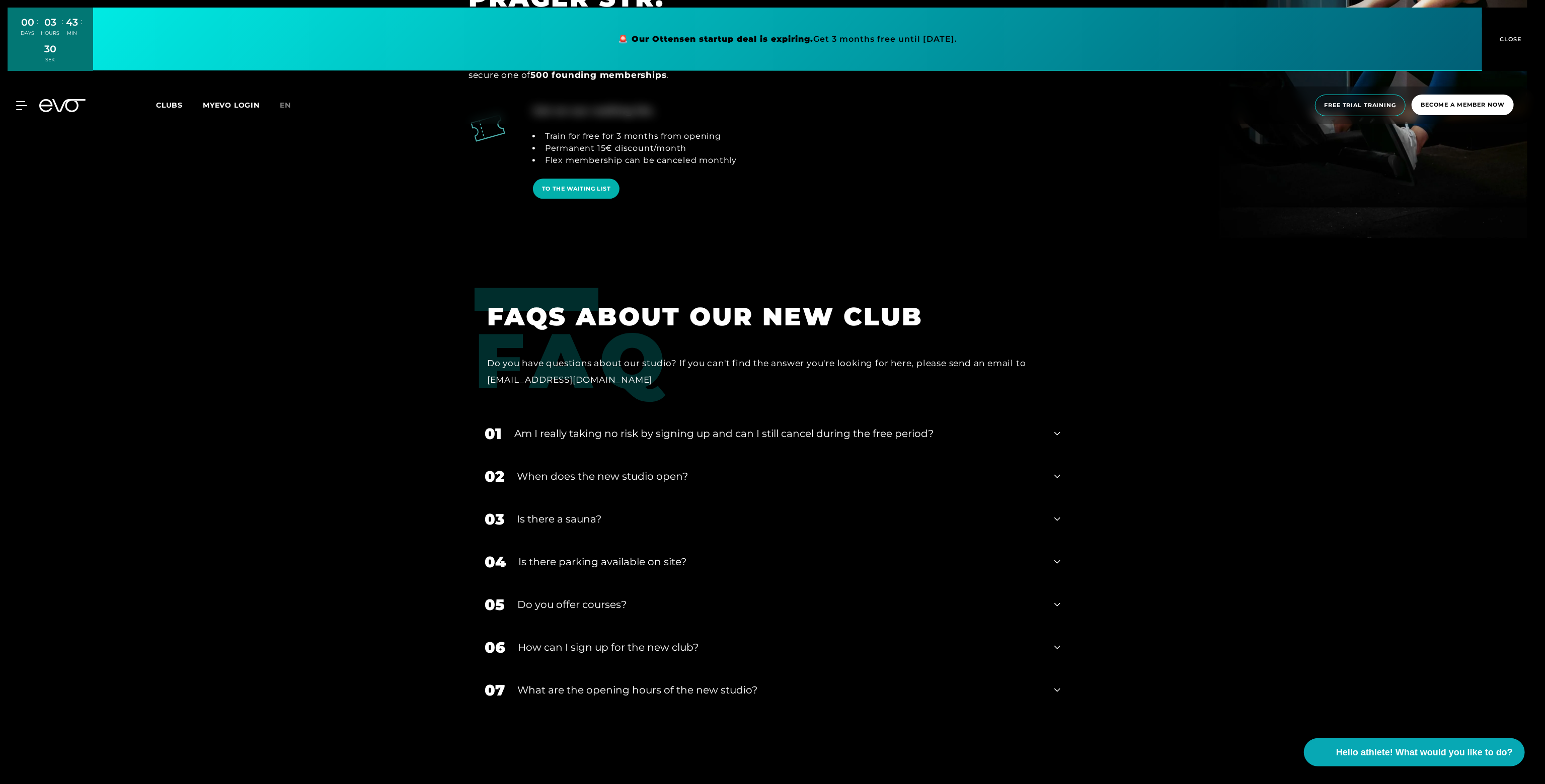
scroll to position [2565, 0]
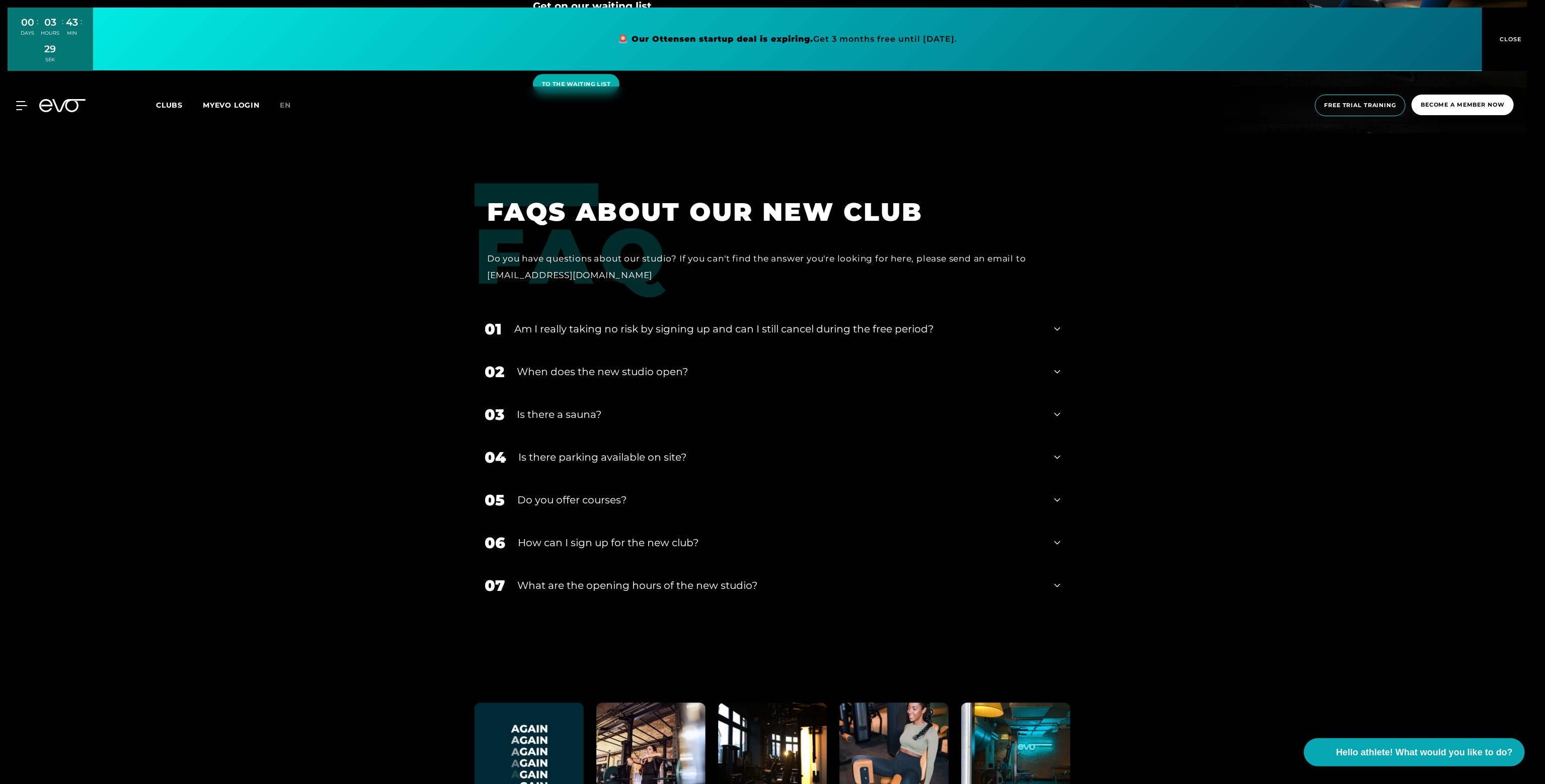
click at [599, 422] on div "03 Is there a sauna?" at bounding box center [772, 414] width 596 height 43
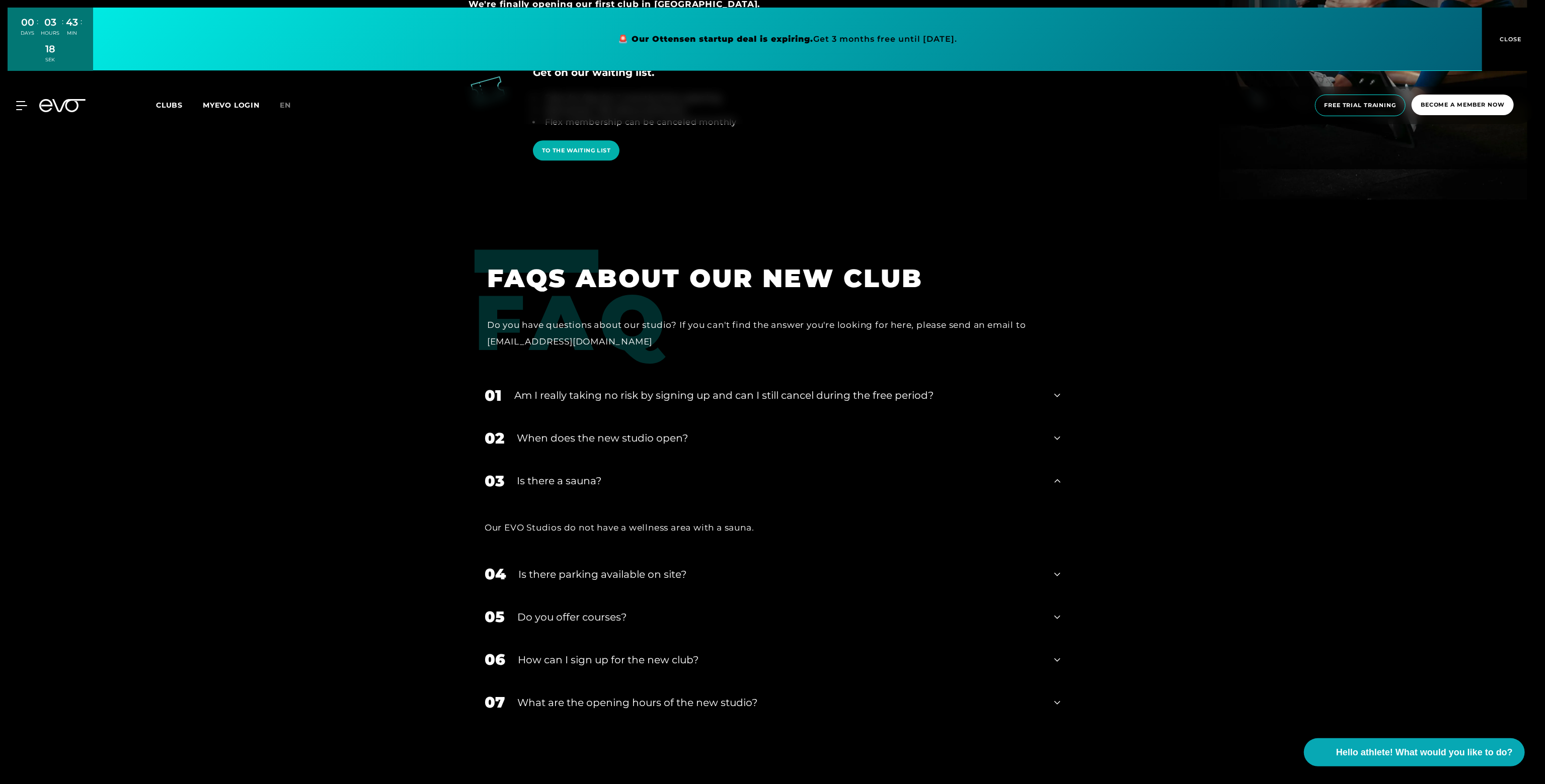
scroll to position [2395, 0]
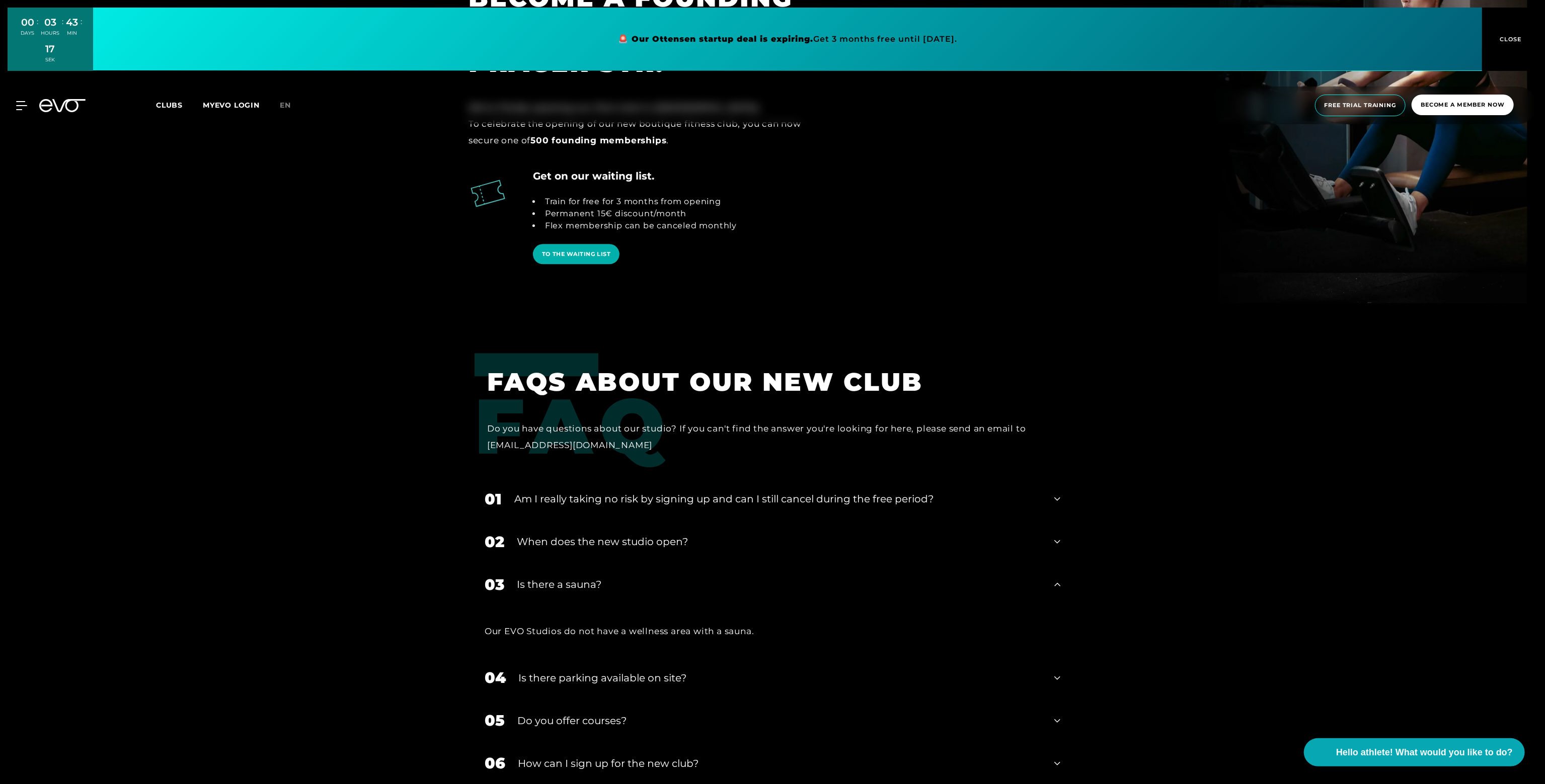
click at [32, 105] on div "MyEVO Login About EVO Memberships Trial training DAY PASS EVO Studios [GEOGRAPH…" at bounding box center [16, 105] width 35 height 9
click at [24, 105] on icon at bounding box center [22, 105] width 11 height 8
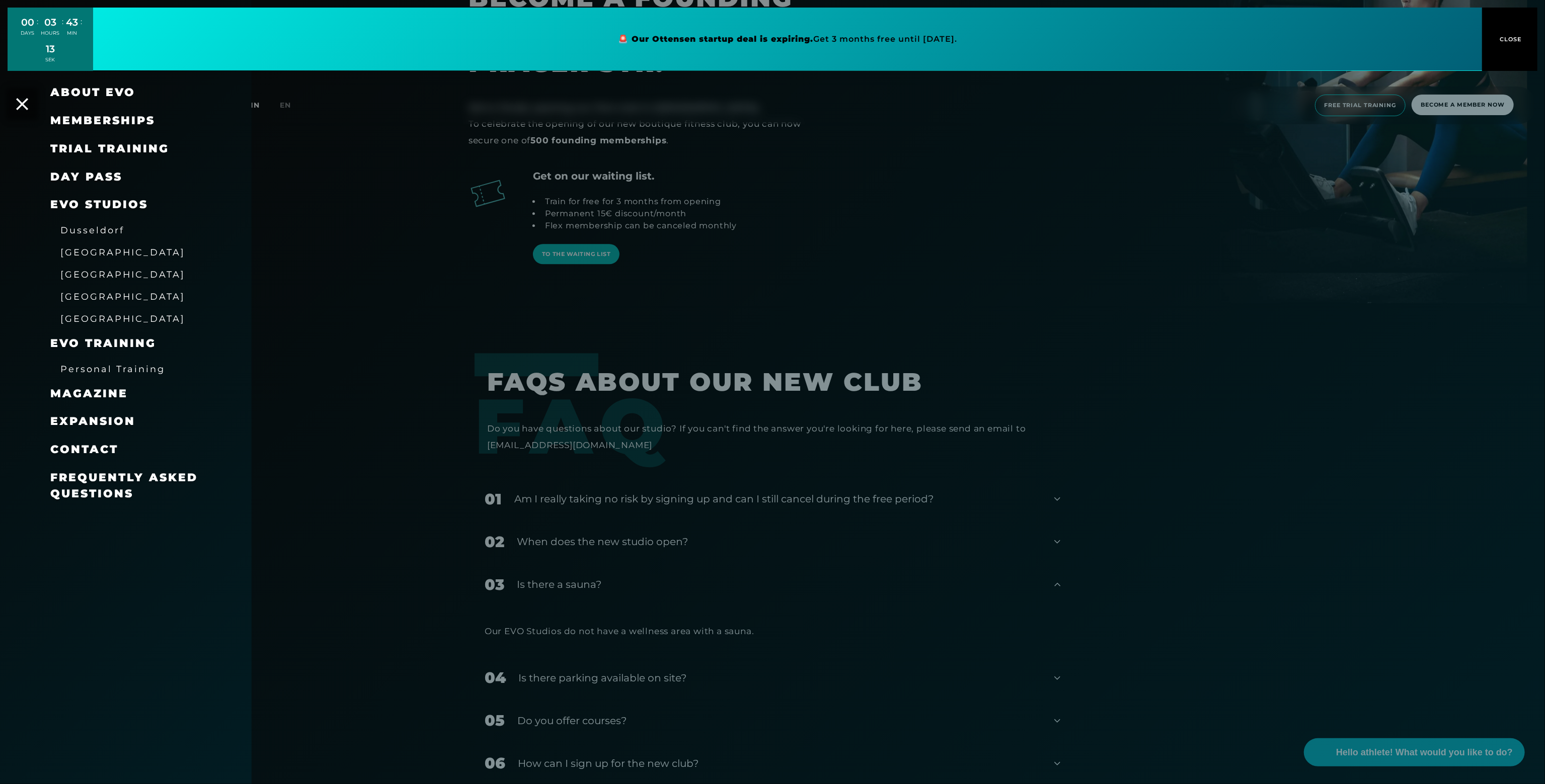
click at [105, 122] on font "Memberships" at bounding box center [103, 120] width 105 height 14
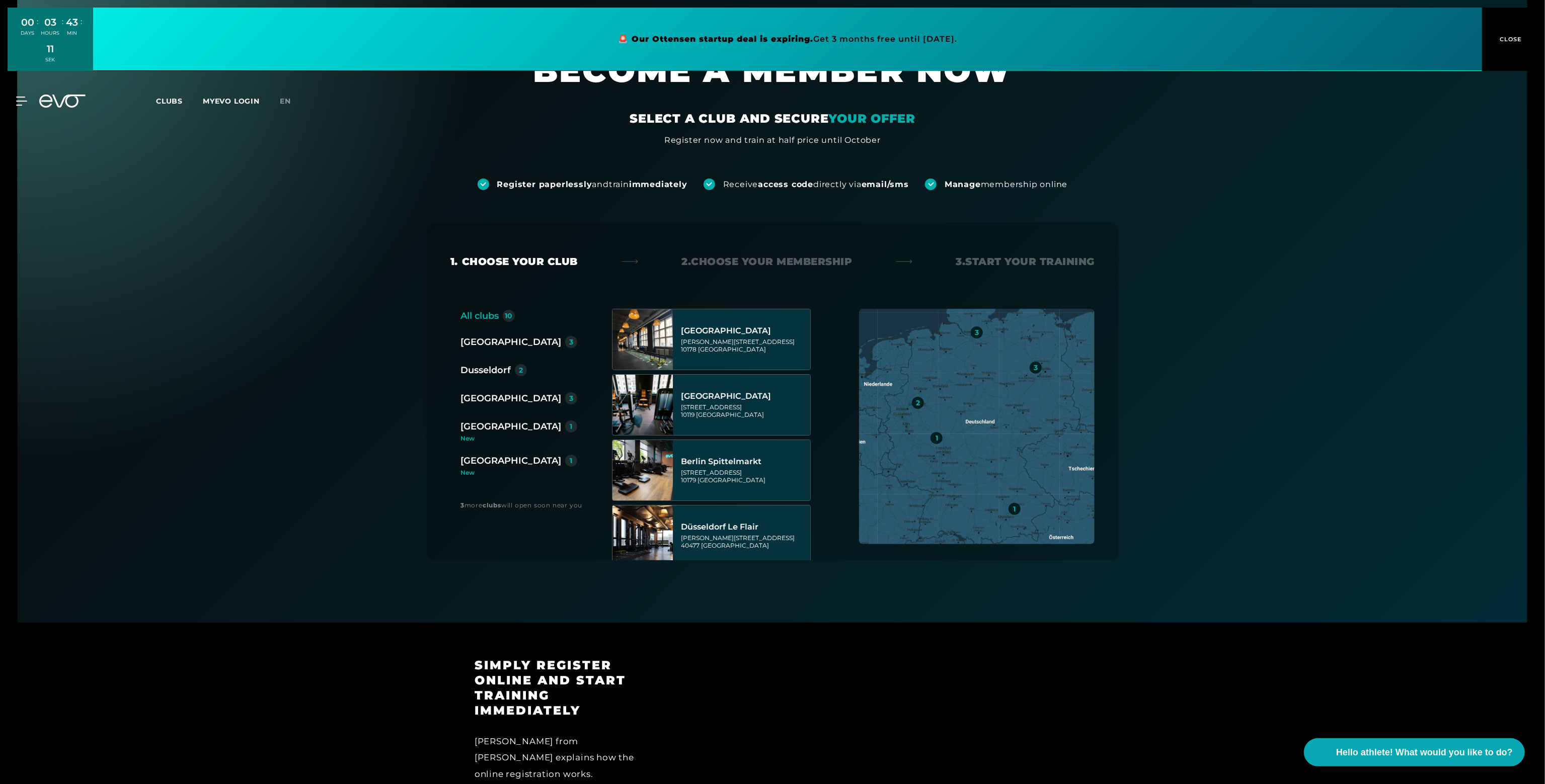
click at [24, 102] on icon at bounding box center [22, 101] width 11 height 9
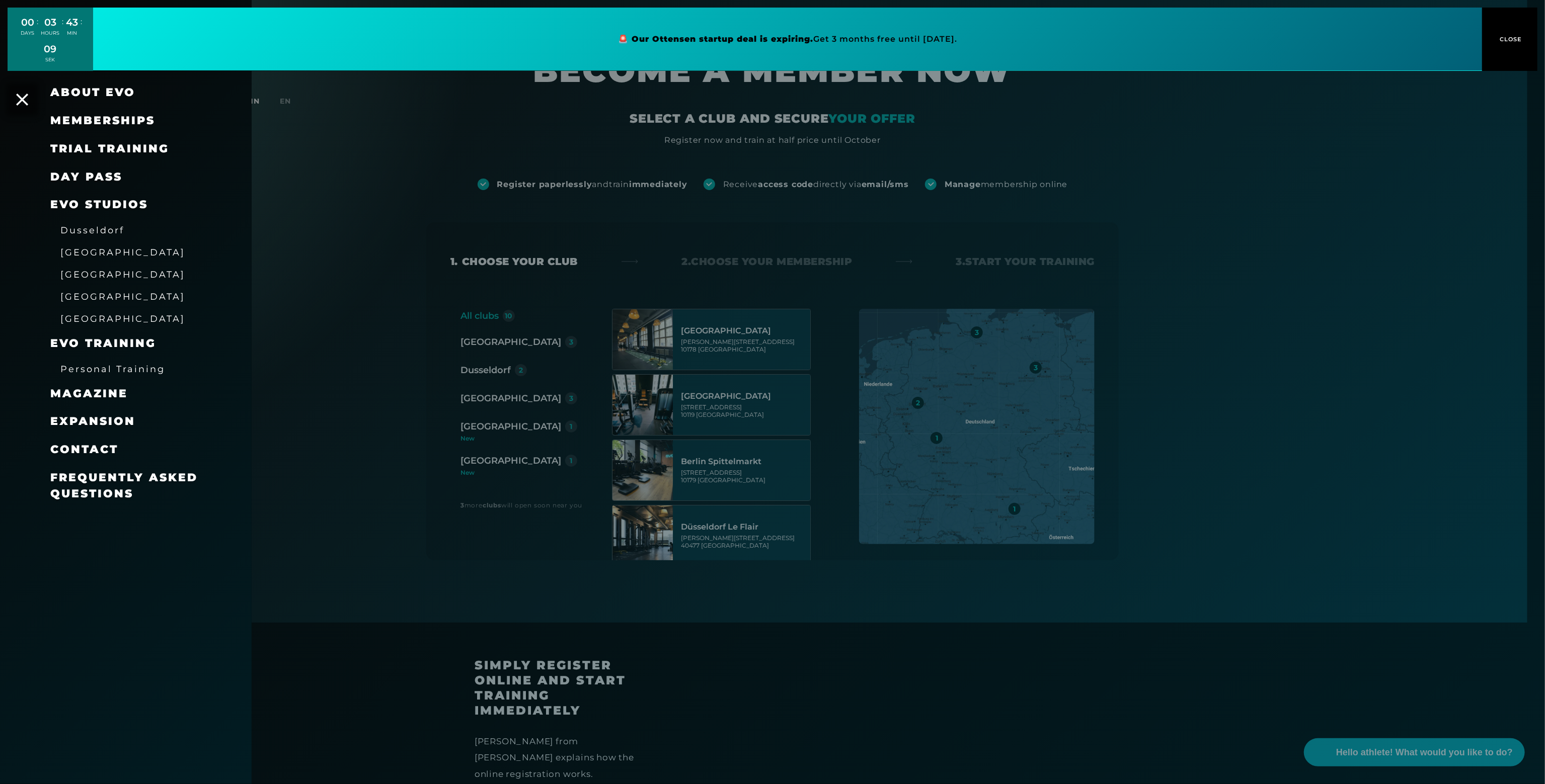
click at [92, 170] on font "DAY PASS" at bounding box center [86, 177] width 72 height 14
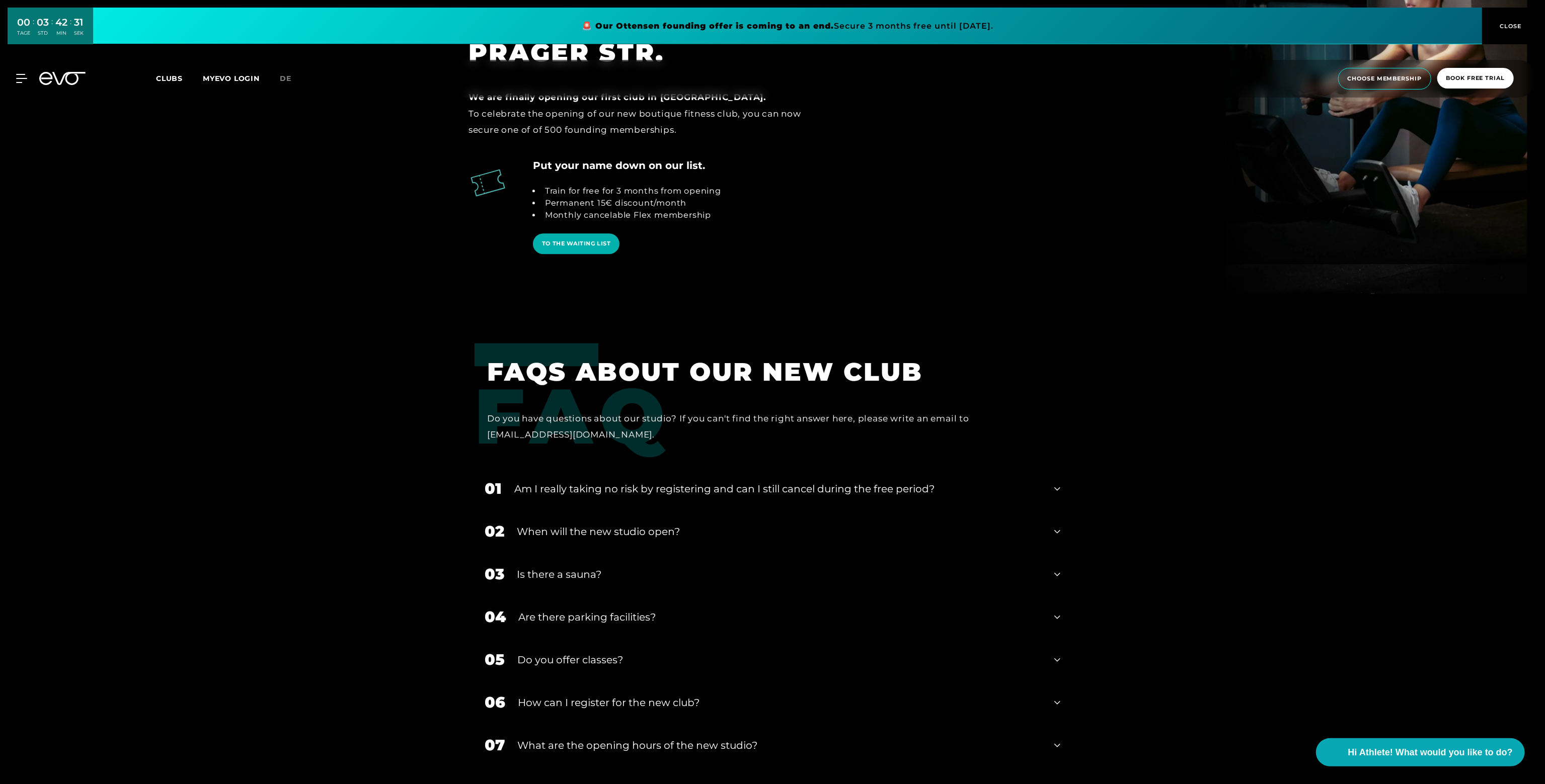
scroll to position [2766, 0]
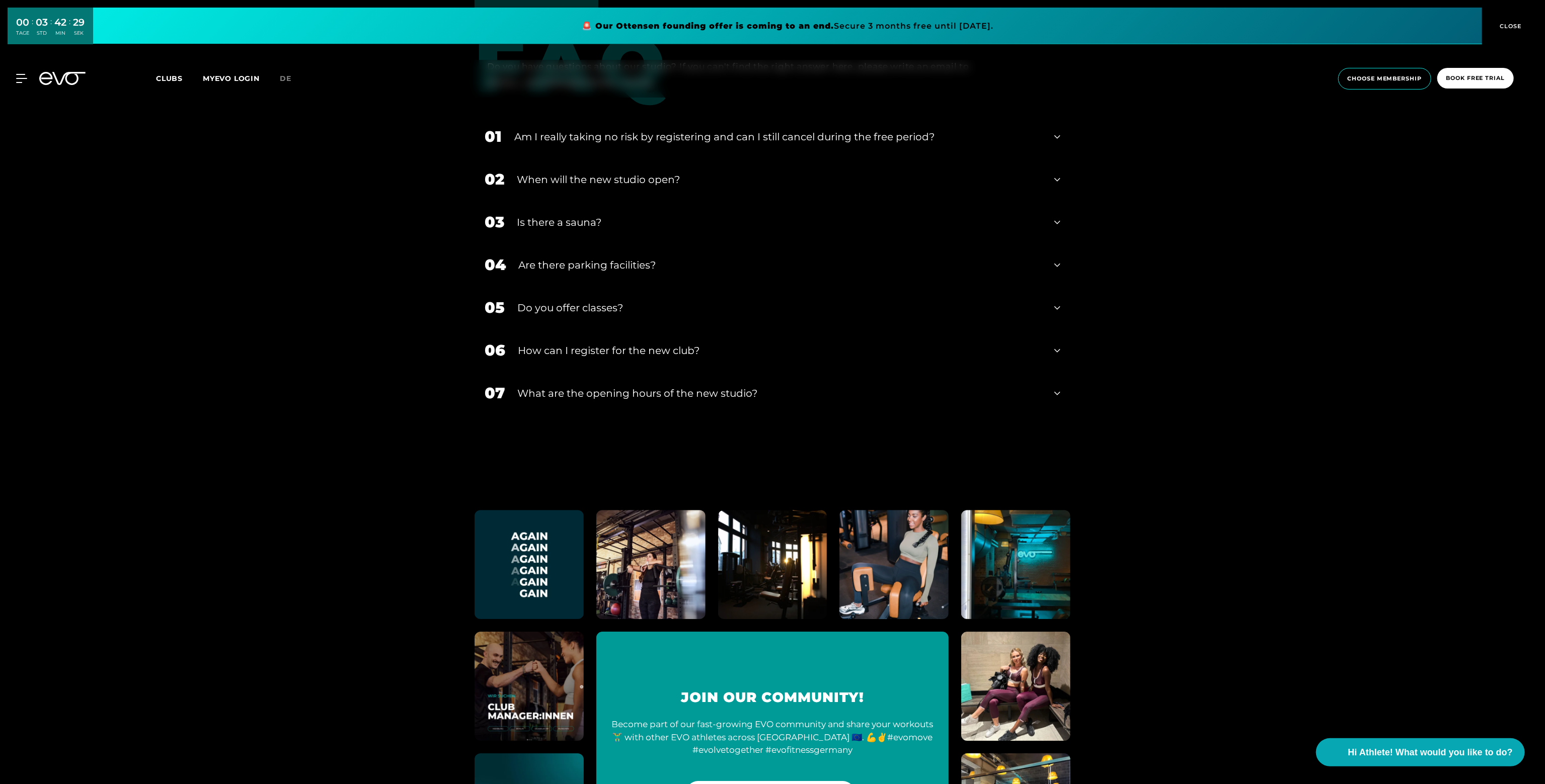
click at [671, 394] on div "What are the opening hours of the new studio?" at bounding box center [780, 393] width 524 height 15
